Goal: Task Accomplishment & Management: Use online tool/utility

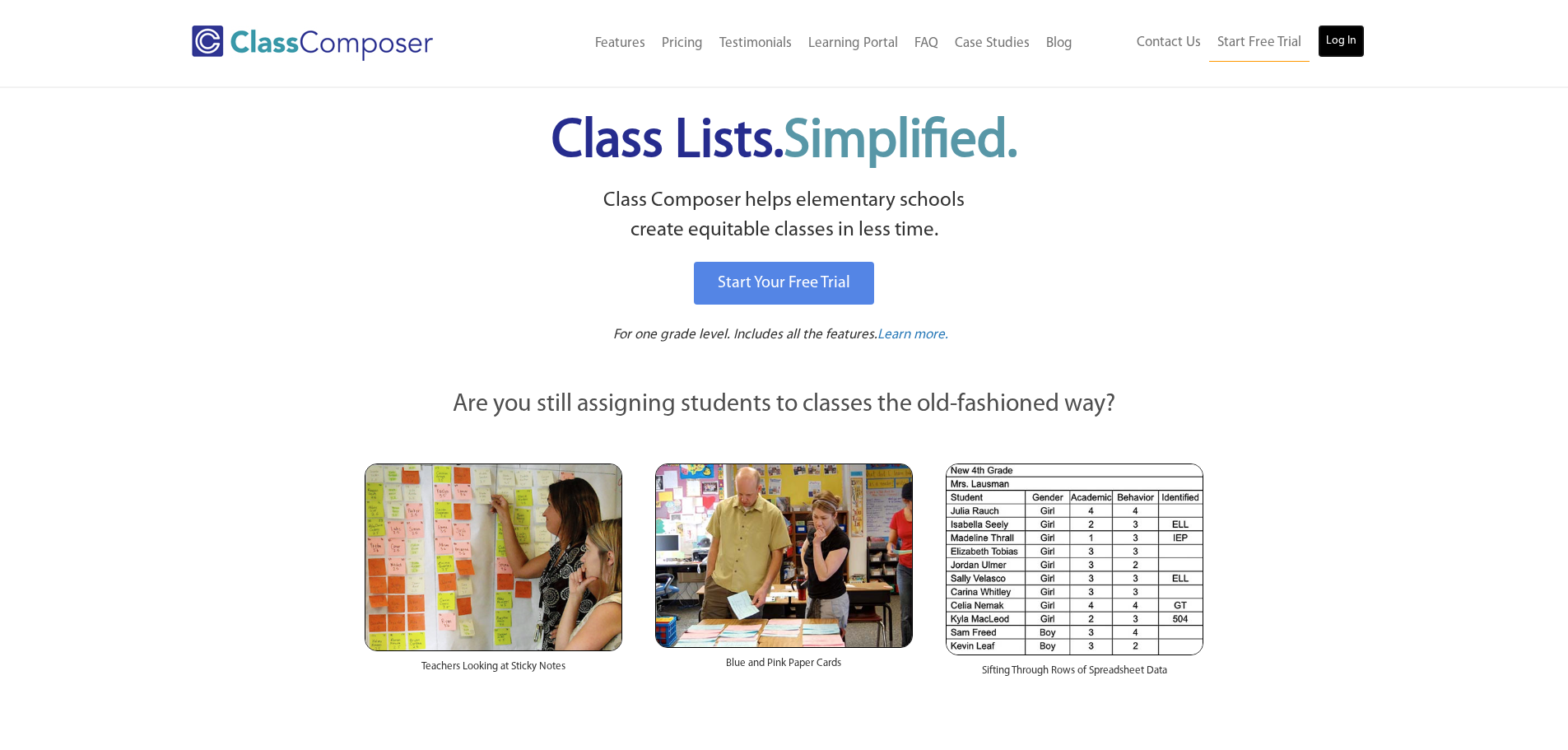
click at [1343, 44] on link "Log In" at bounding box center [1341, 41] width 47 height 33
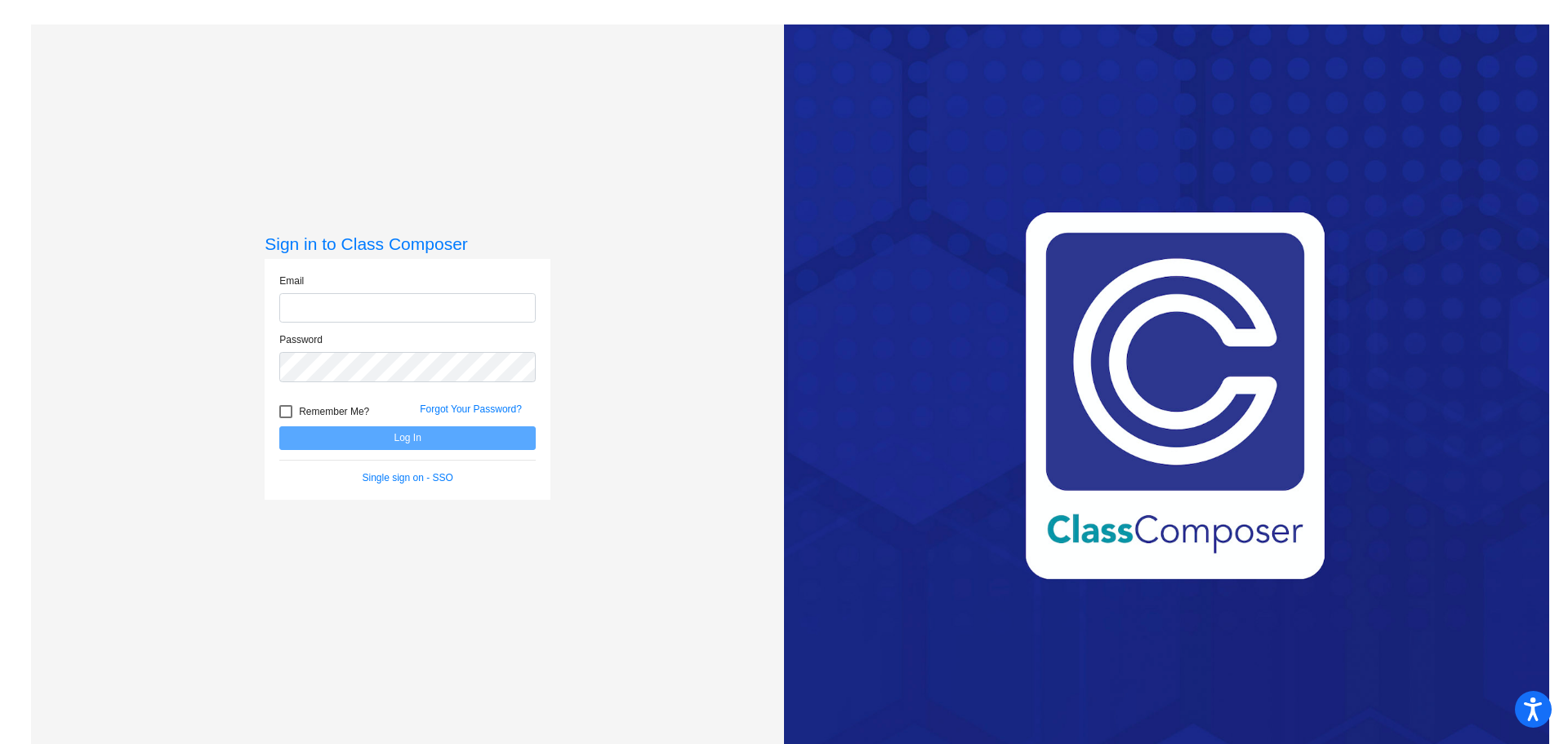
type input "[EMAIL_ADDRESS][DOMAIN_NAME]"
click at [367, 436] on button "Log In" at bounding box center [407, 437] width 257 height 23
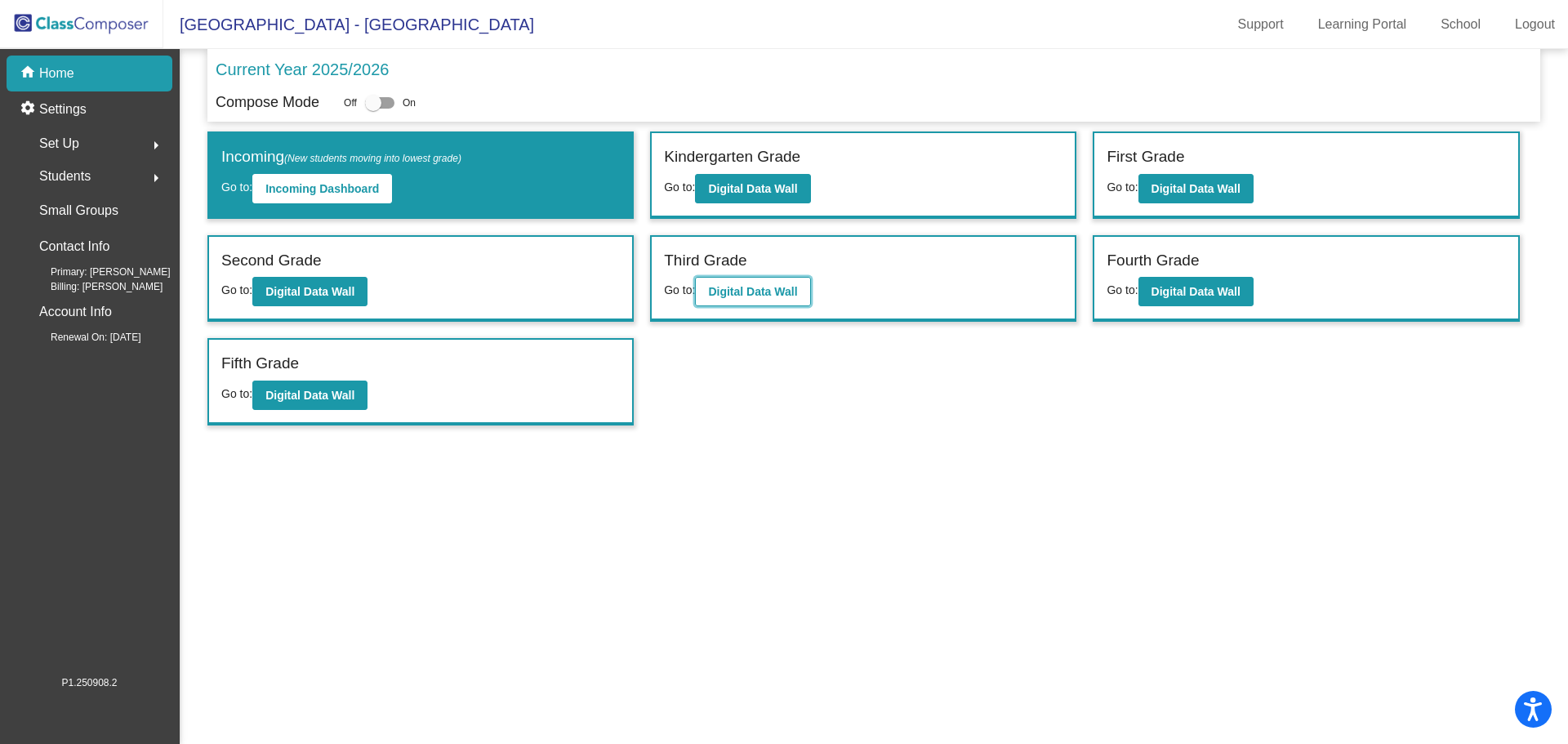
click at [738, 287] on b "Digital Data Wall" at bounding box center [751, 292] width 89 height 13
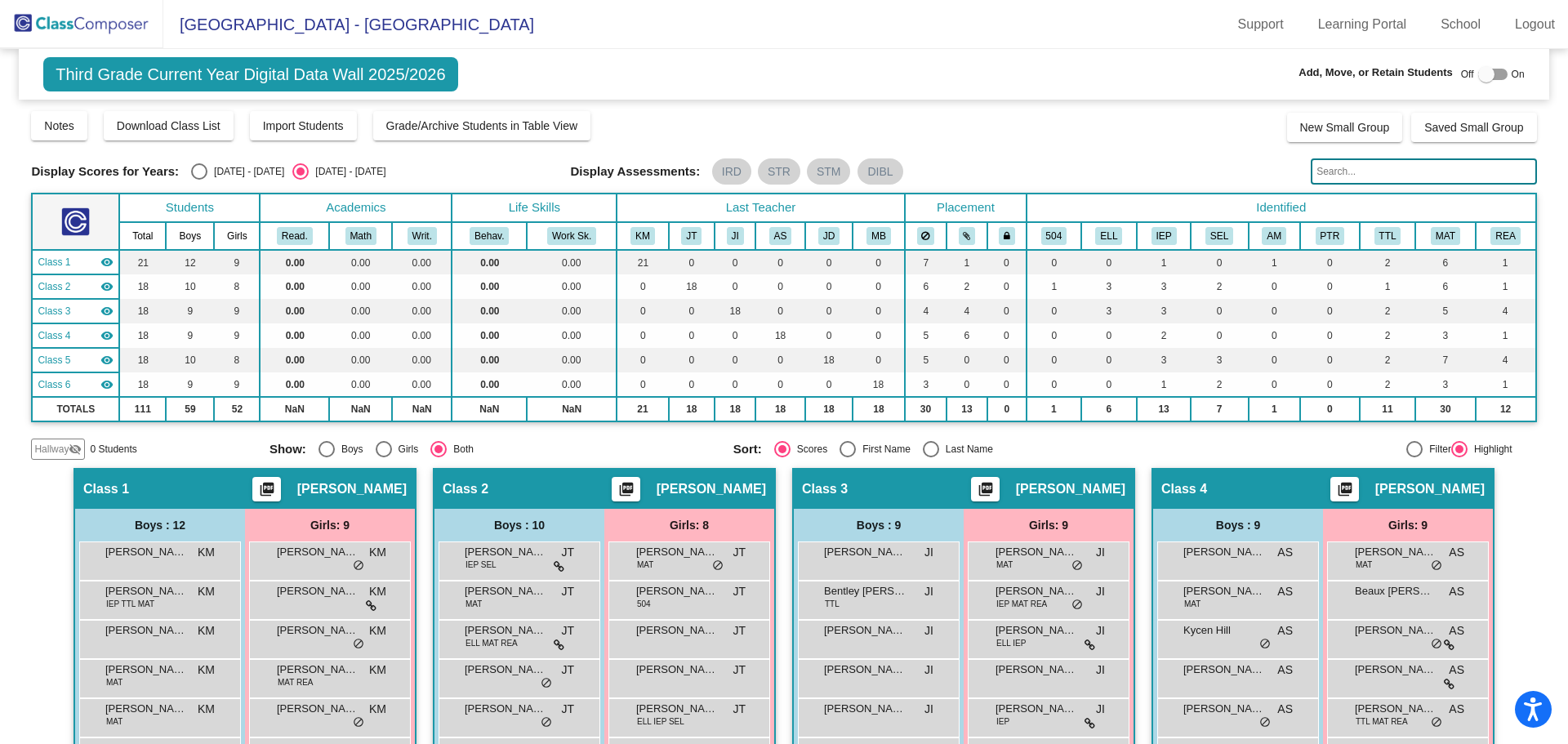
click at [1335, 173] on input "text" at bounding box center [1423, 171] width 225 height 26
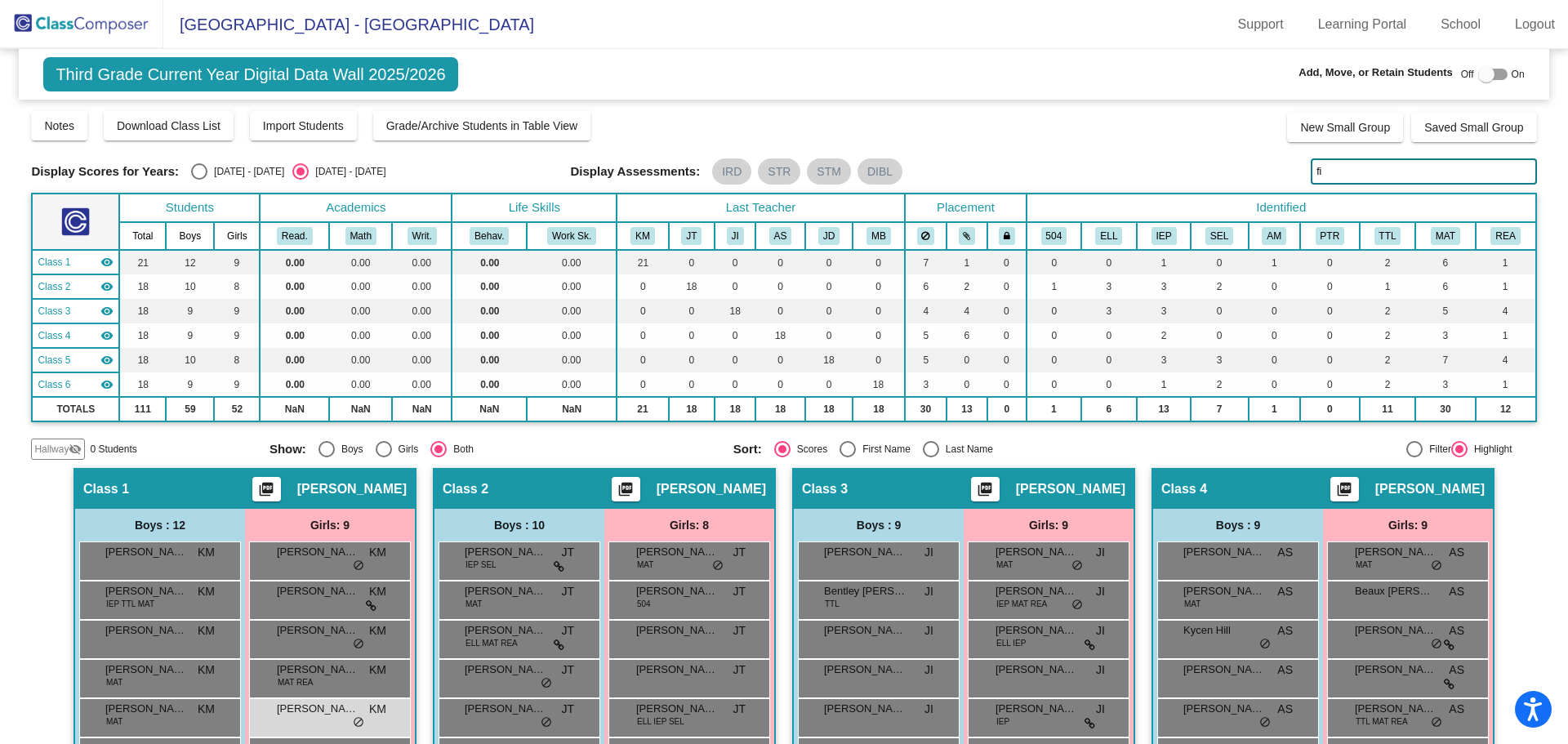
type input "fio"
drag, startPoint x: 1332, startPoint y: 173, endPoint x: 1234, endPoint y: 182, distance: 98.4
click at [1234, 182] on div "Display Scores for Years: [DATE] - [DATE] [DATE] - [DATE] Display Assessments: …" at bounding box center [784, 171] width 1504 height 26
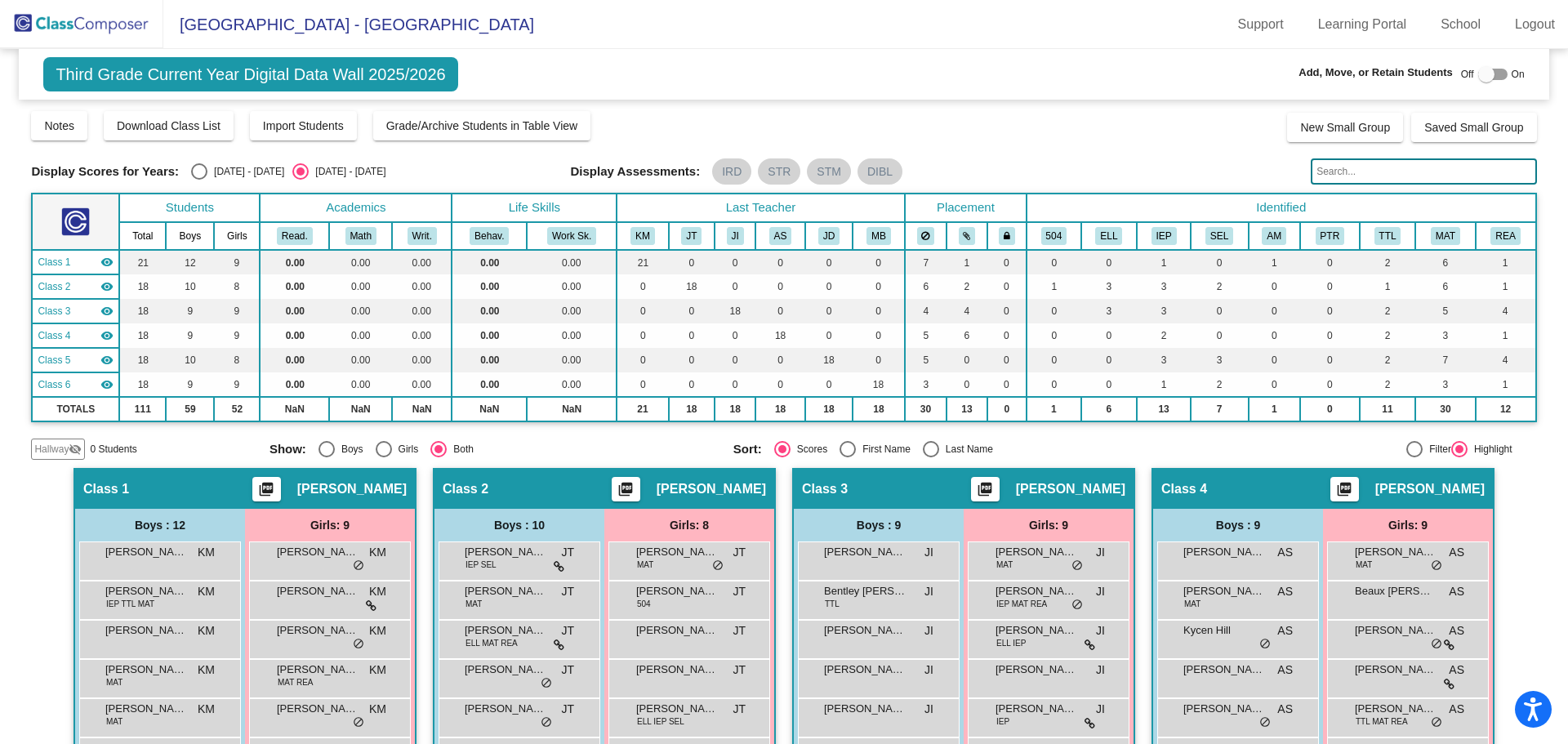
click at [80, 23] on img at bounding box center [81, 24] width 164 height 48
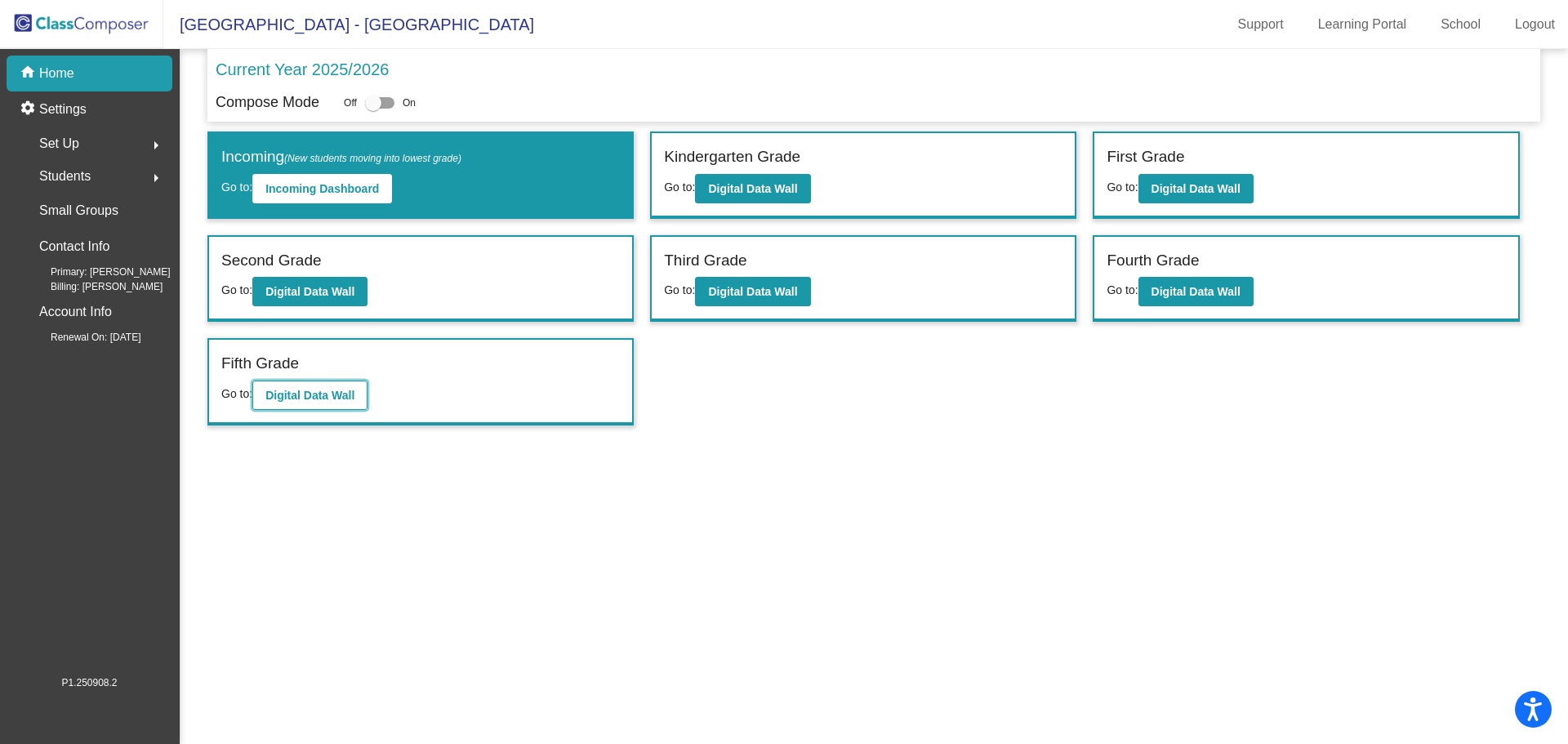
click at [314, 394] on b "Digital Data Wall" at bounding box center [309, 394] width 89 height 13
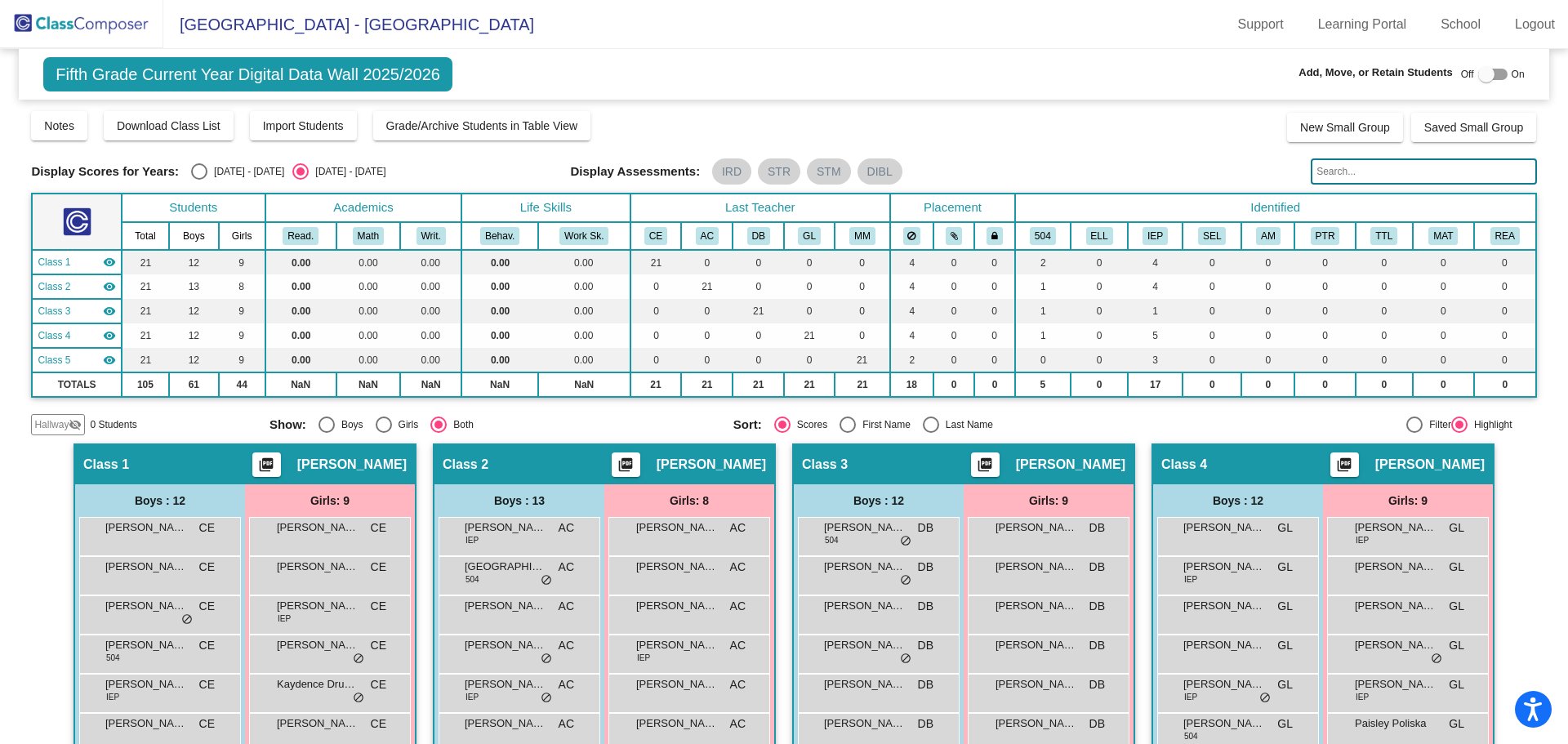
click at [1326, 172] on input "text" at bounding box center [1423, 171] width 225 height 26
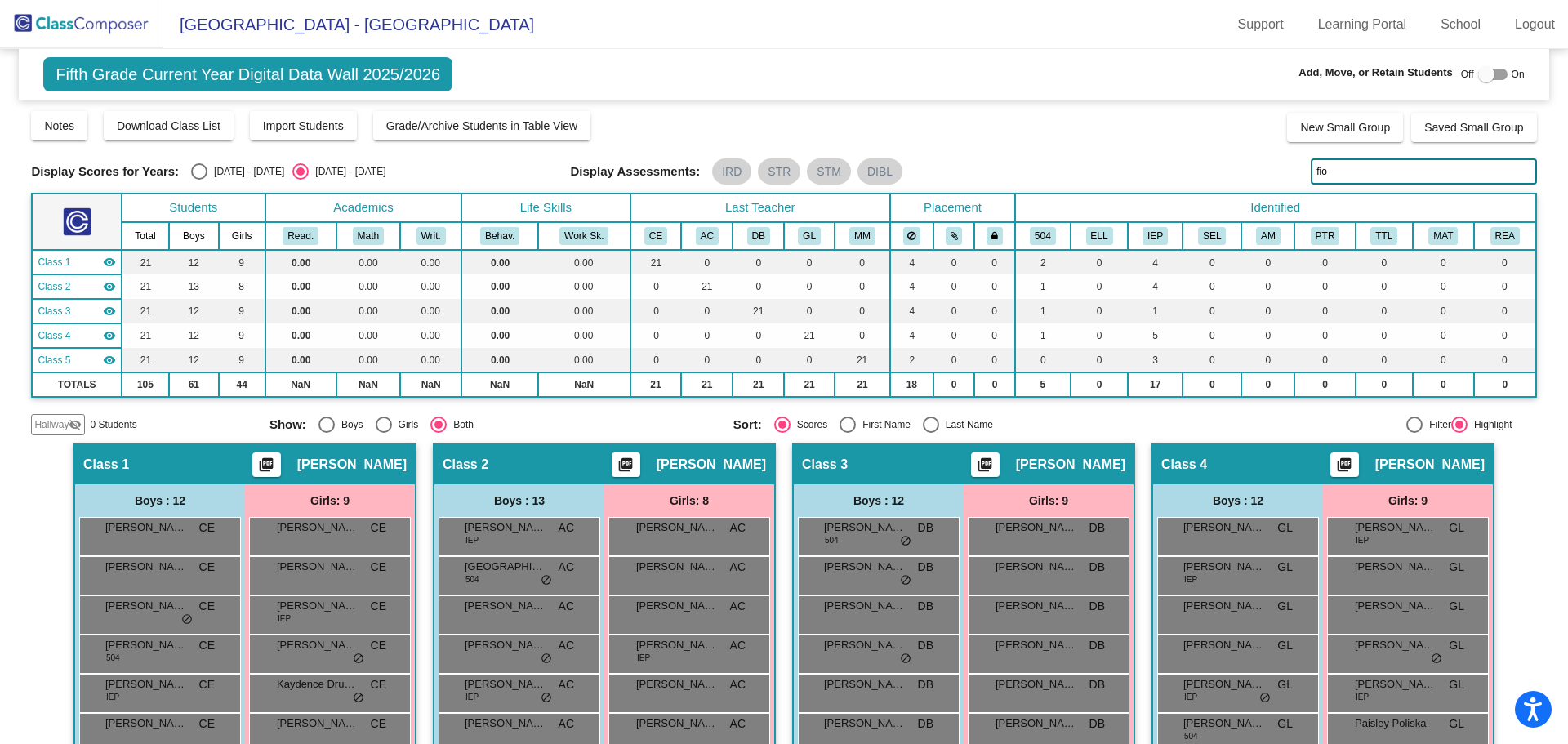
type input "fio"
